Goal: Task Accomplishment & Management: Manage account settings

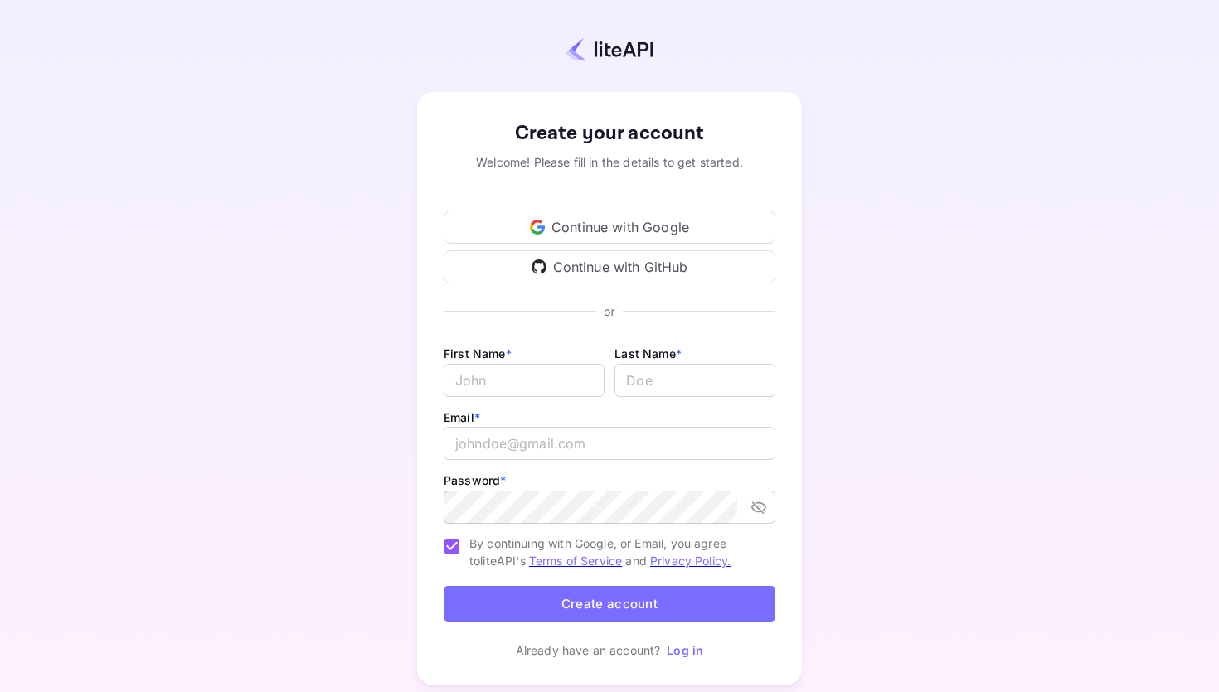
click at [604, 211] on div "Continue with Google" at bounding box center [610, 227] width 332 height 33
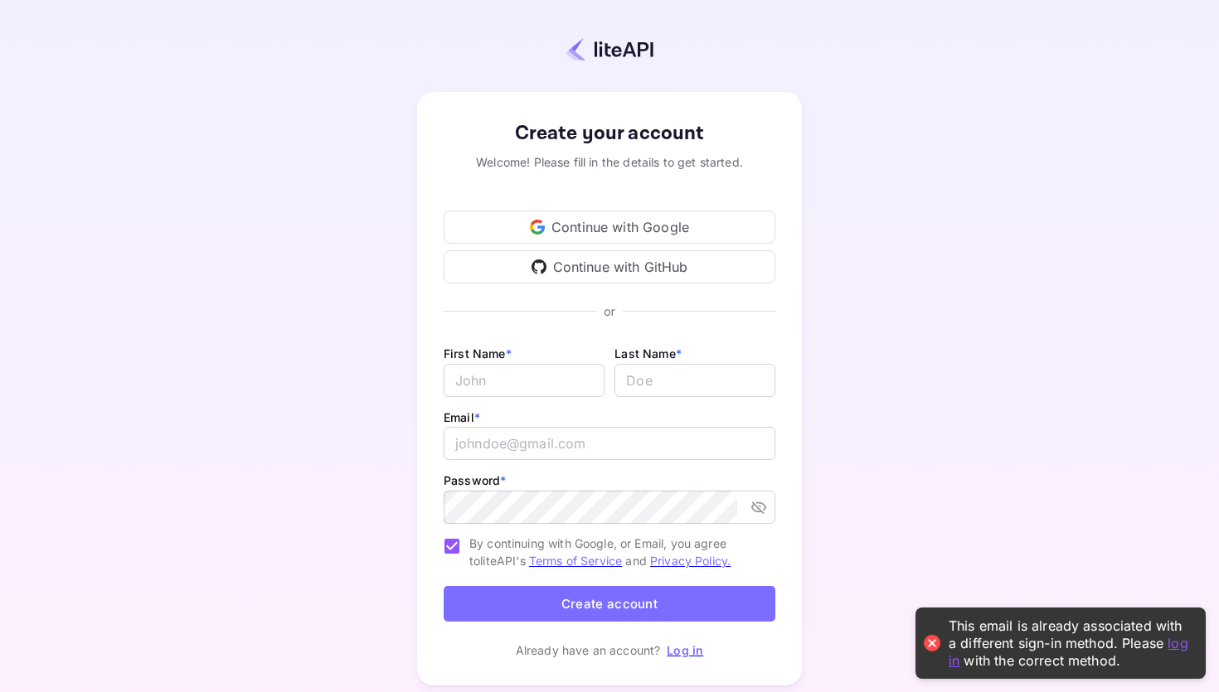
scroll to position [47, 0]
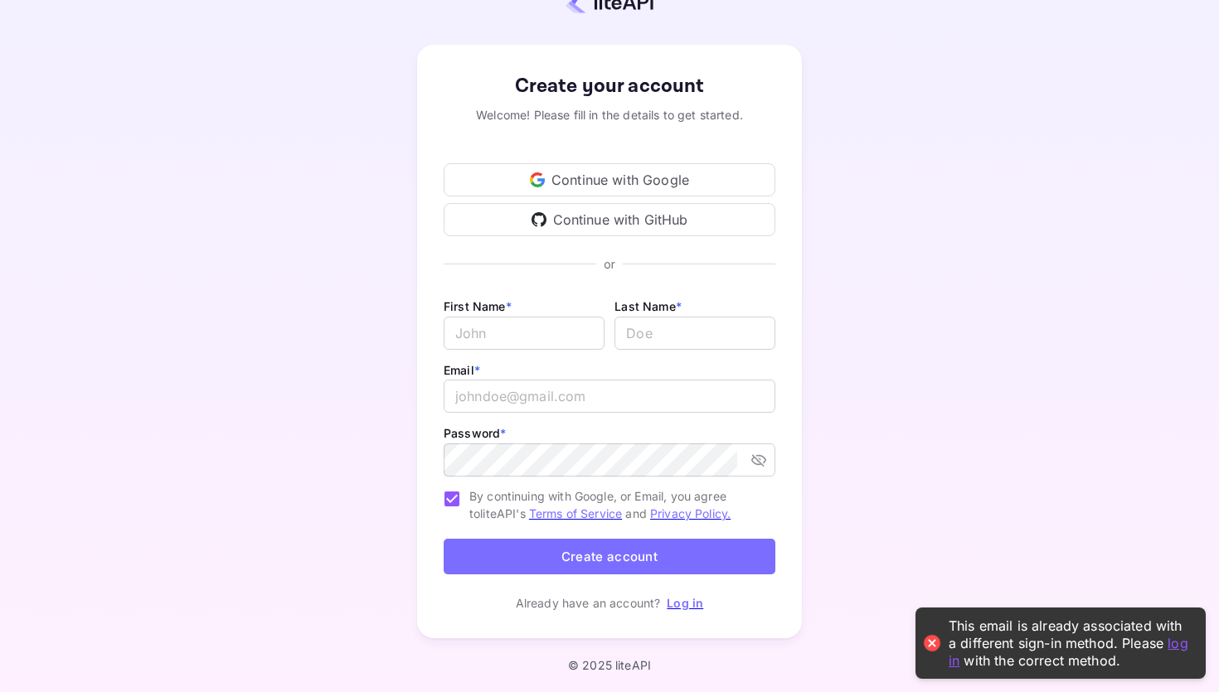
click at [696, 610] on p "Log in" at bounding box center [685, 603] width 36 height 17
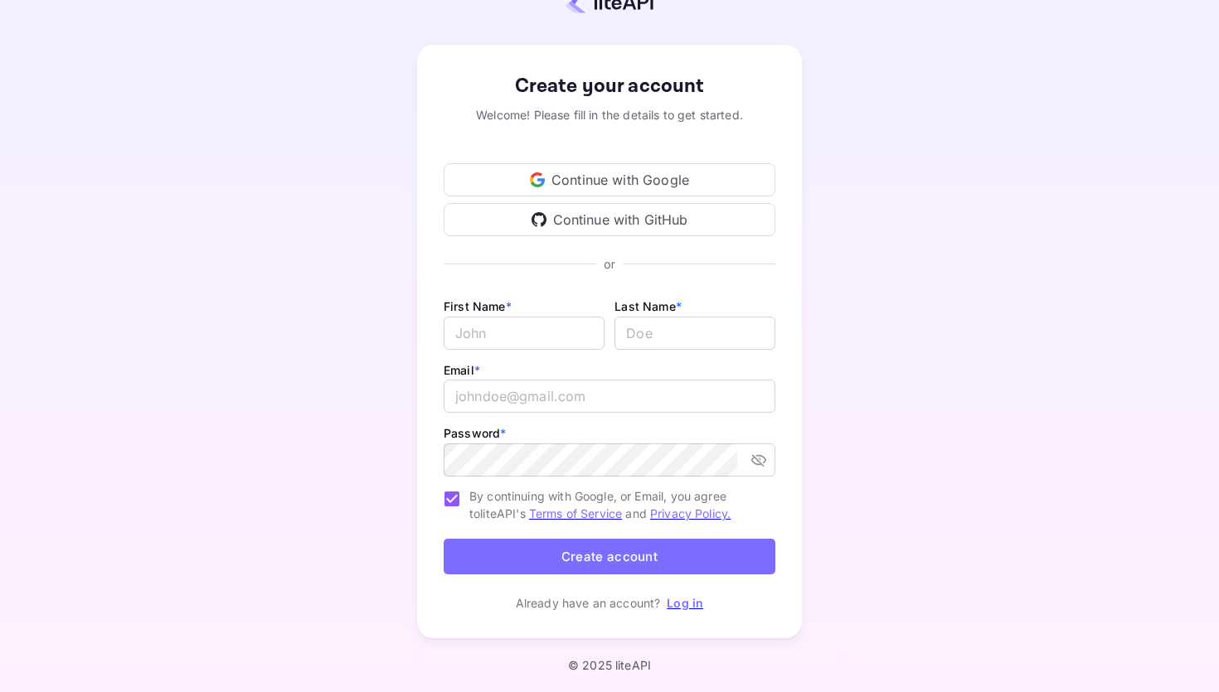
click at [693, 599] on link "Log in" at bounding box center [685, 603] width 36 height 14
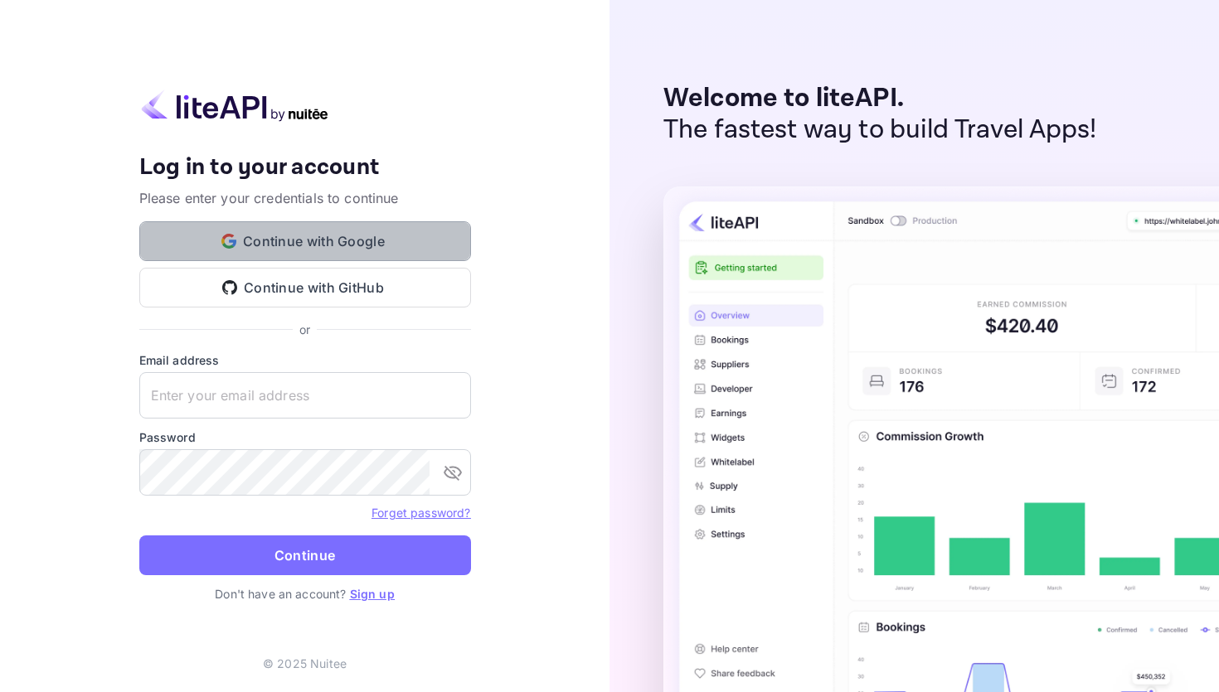
click at [426, 249] on button "Continue with Google" at bounding box center [305, 241] width 332 height 40
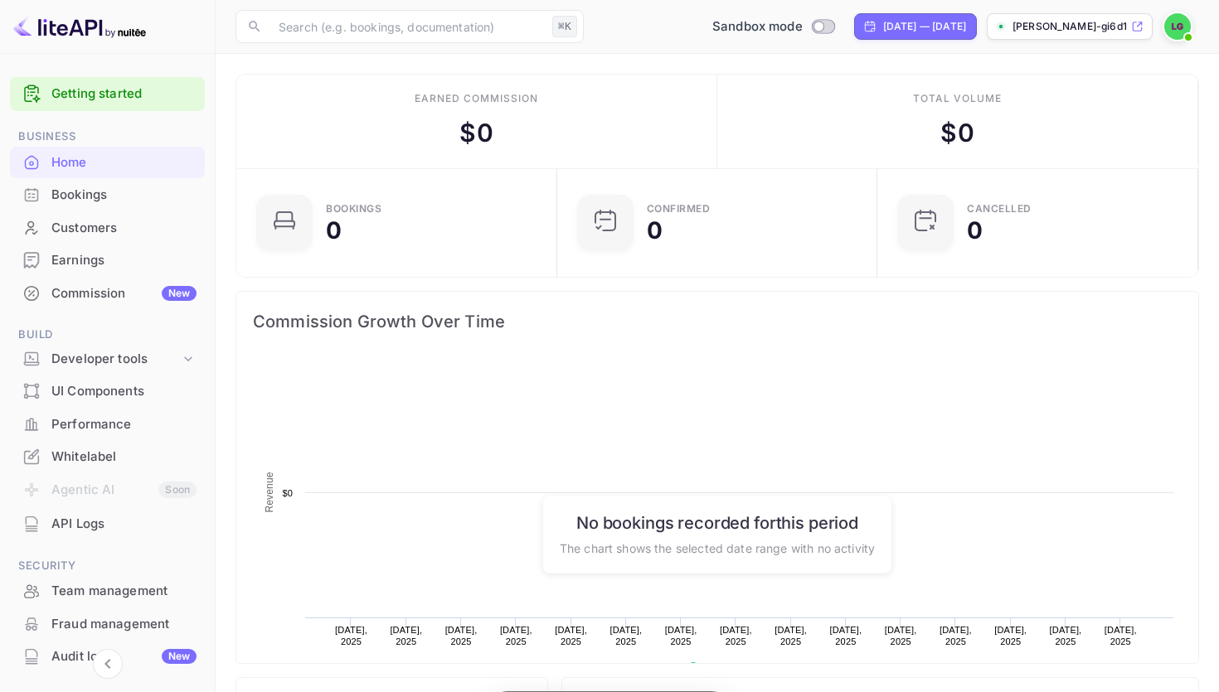
scroll to position [269, 311]
click at [1138, 26] on icon at bounding box center [1137, 26] width 9 height 9
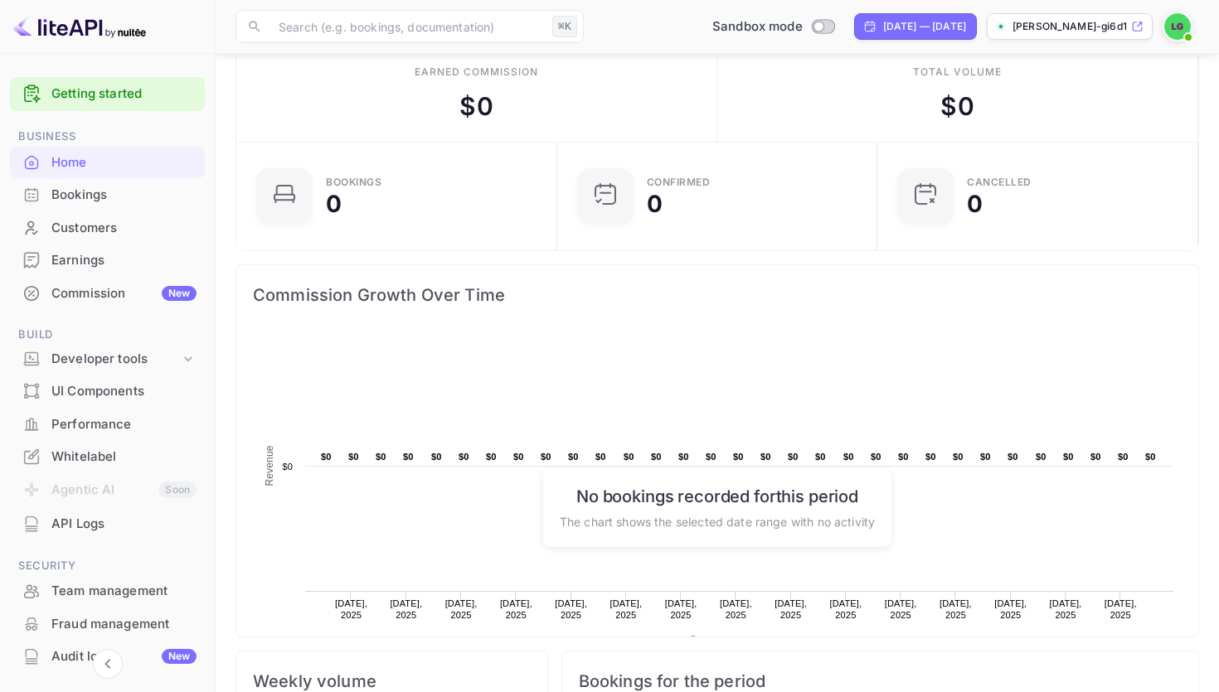
scroll to position [0, 0]
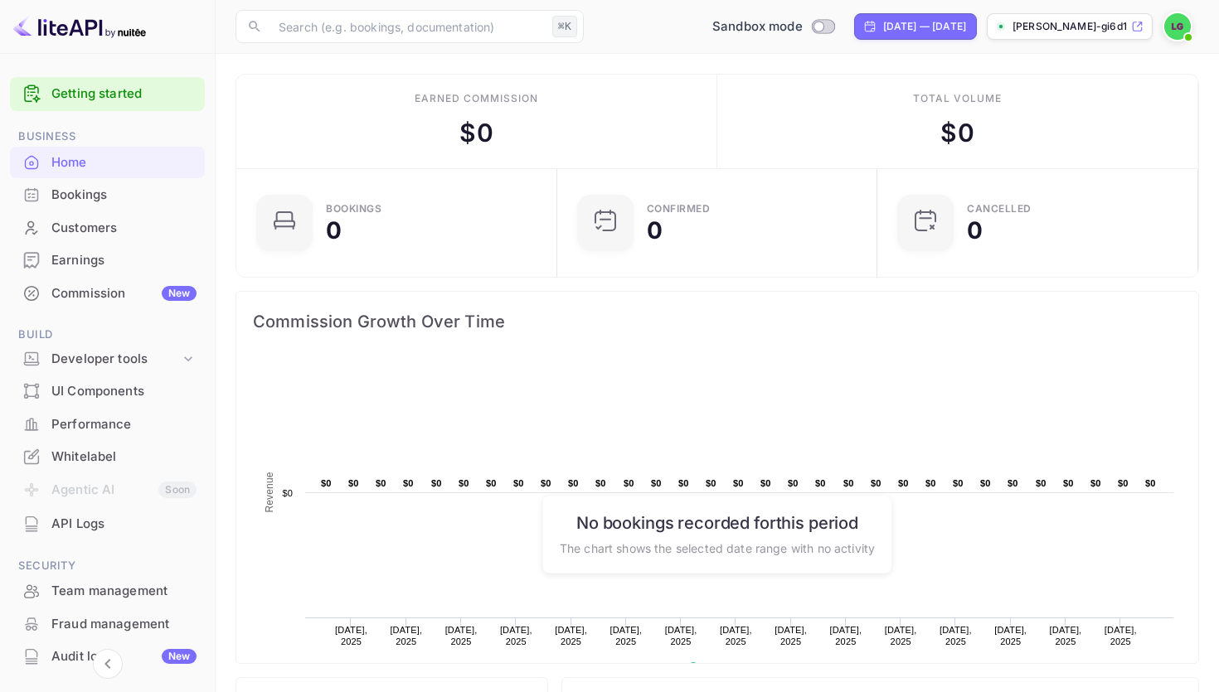
click at [1167, 26] on img at bounding box center [1177, 26] width 27 height 27
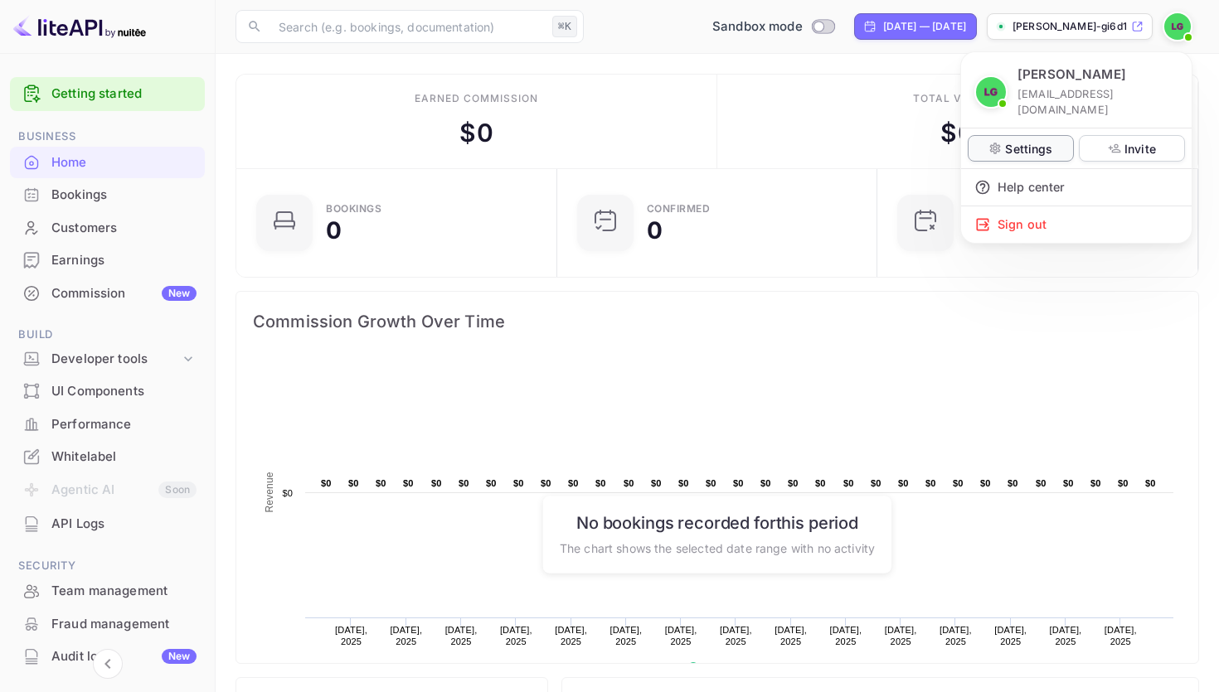
click at [1034, 140] on p "Settings" at bounding box center [1028, 148] width 47 height 17
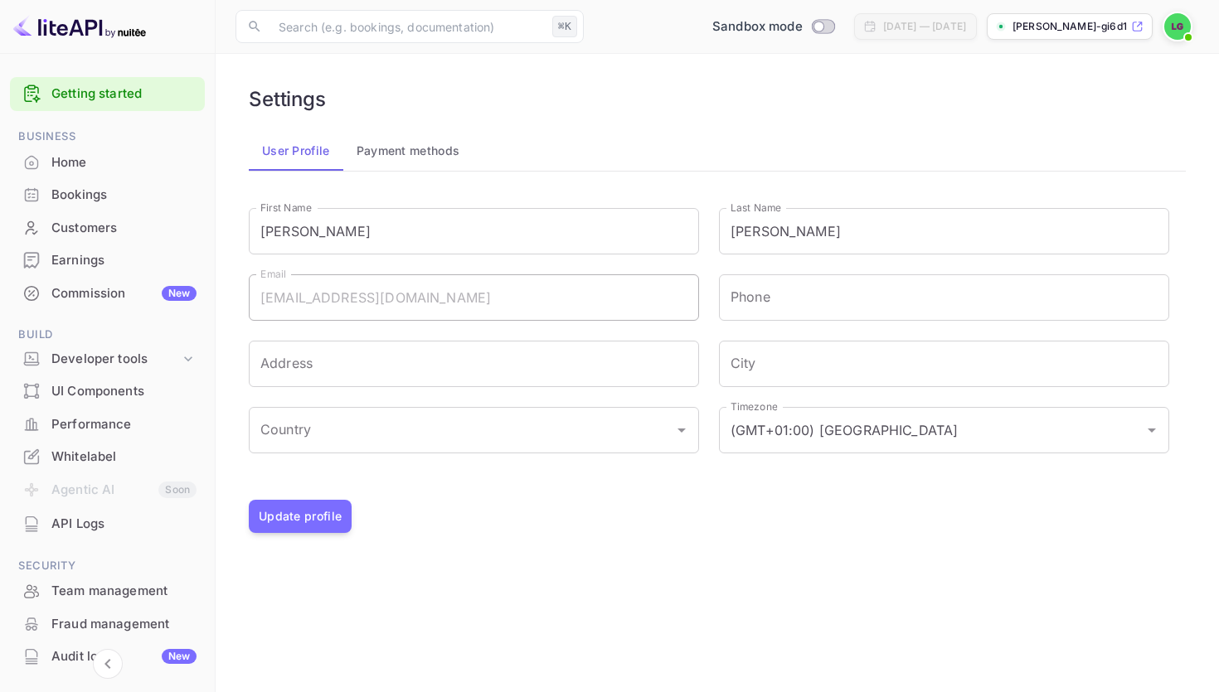
click at [122, 364] on div "[PERSON_NAME] [EMAIL_ADDRESS][DOMAIN_NAME] Settings Invite Help center Sign out" at bounding box center [609, 346] width 1219 height 692
click at [163, 356] on div "[PERSON_NAME] [EMAIL_ADDRESS][DOMAIN_NAME] Settings Invite Help center Sign out" at bounding box center [609, 346] width 1219 height 692
click at [190, 357] on div "[PERSON_NAME] [EMAIL_ADDRESS][DOMAIN_NAME] Settings Invite Help center Sign out" at bounding box center [609, 346] width 1219 height 692
click at [112, 359] on div "[PERSON_NAME] [EMAIL_ADDRESS][DOMAIN_NAME] Settings Invite Help center Sign out" at bounding box center [609, 346] width 1219 height 692
click at [77, 354] on div "[PERSON_NAME] [EMAIL_ADDRESS][DOMAIN_NAME] Settings Invite Help center Sign out" at bounding box center [609, 346] width 1219 height 692
